Goal: Navigation & Orientation: Find specific page/section

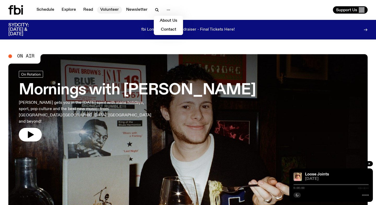
click at [109, 9] on link "Volunteer" at bounding box center [109, 9] width 25 height 7
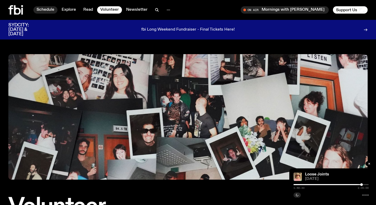
click at [46, 8] on link "Schedule" at bounding box center [45, 9] width 24 height 7
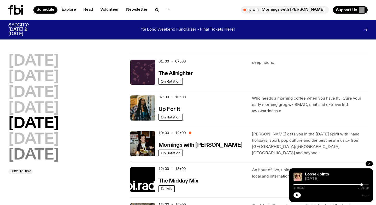
click at [48, 157] on h2 "[DATE]" at bounding box center [33, 155] width 51 height 15
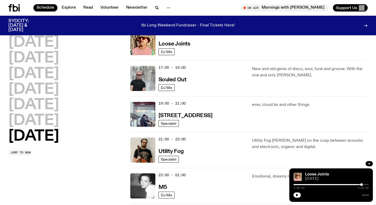
scroll to position [329, 0]
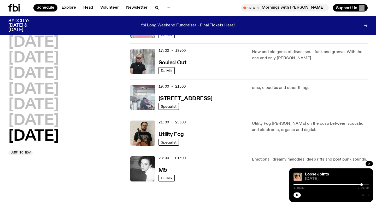
click at [132, 98] on img at bounding box center [142, 97] width 25 height 25
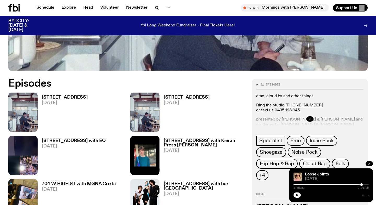
scroll to position [211, 0]
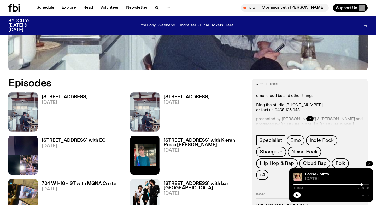
click at [308, 116] on button "button" at bounding box center [309, 118] width 7 height 5
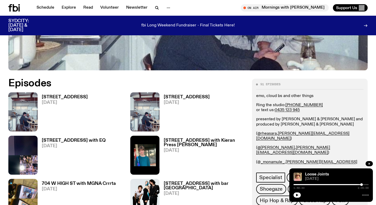
scroll to position [0, 0]
